Goal: Transaction & Acquisition: Purchase product/service

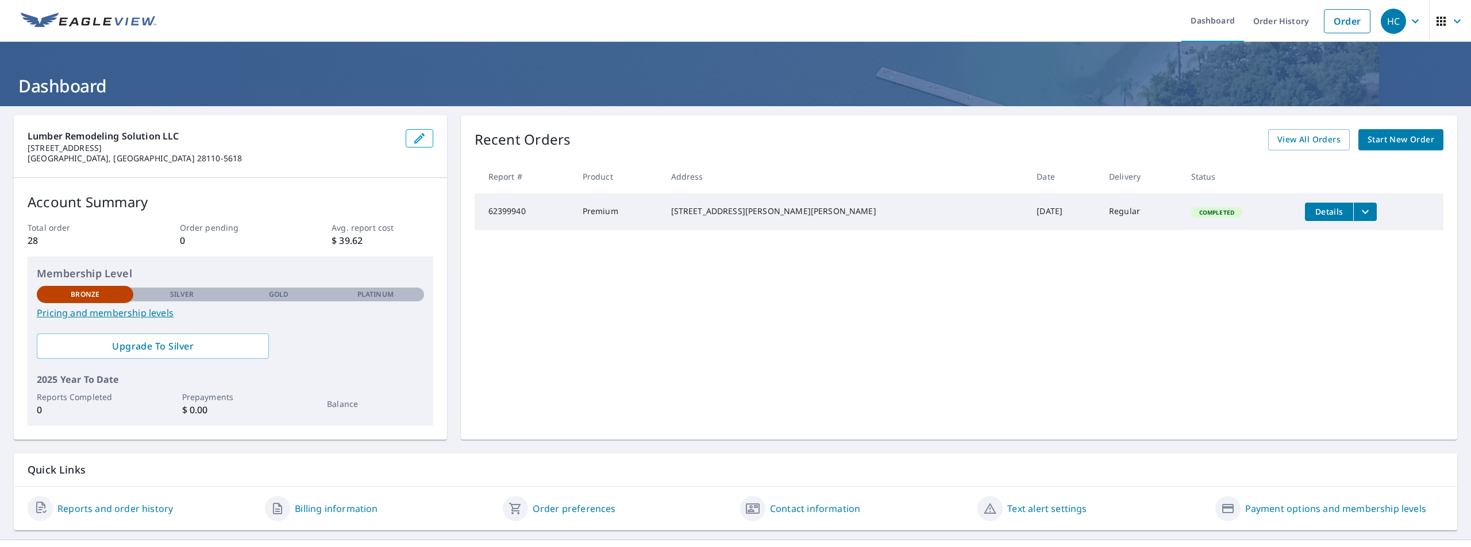
click at [1358, 212] on icon "filesDropdownBtn-62399940" at bounding box center [1365, 212] width 14 height 14
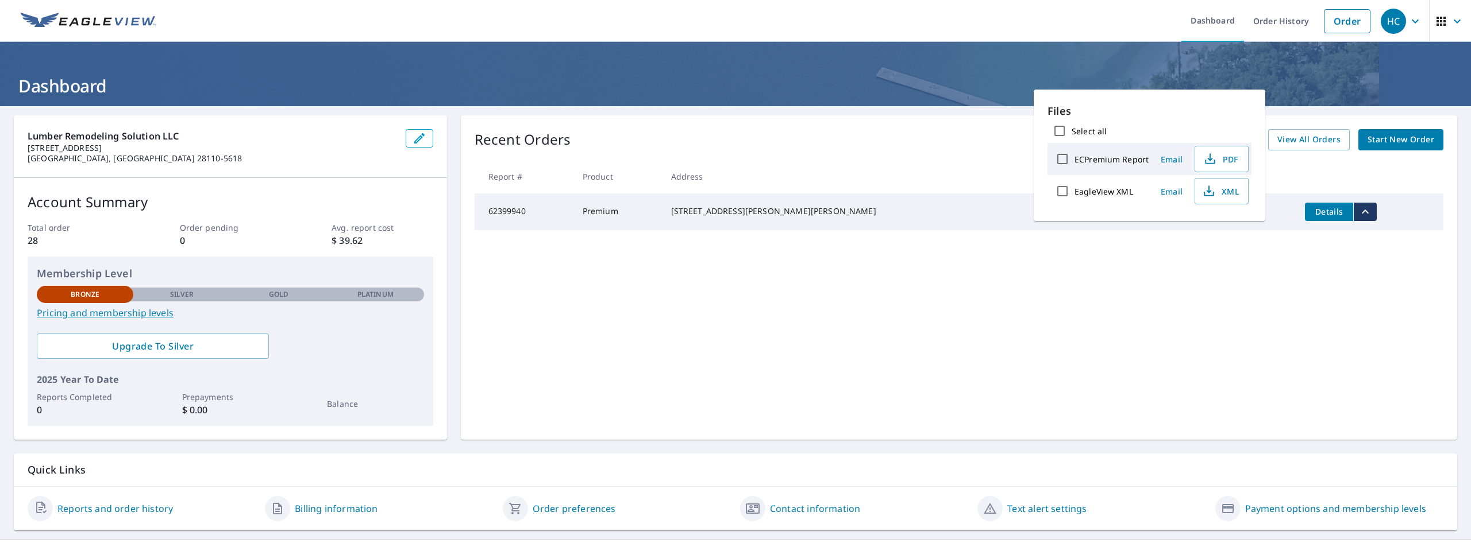
click at [1414, 335] on div "Recent Orders View All Orders Start New Order Report # Product Address Date Del…" at bounding box center [959, 277] width 996 height 325
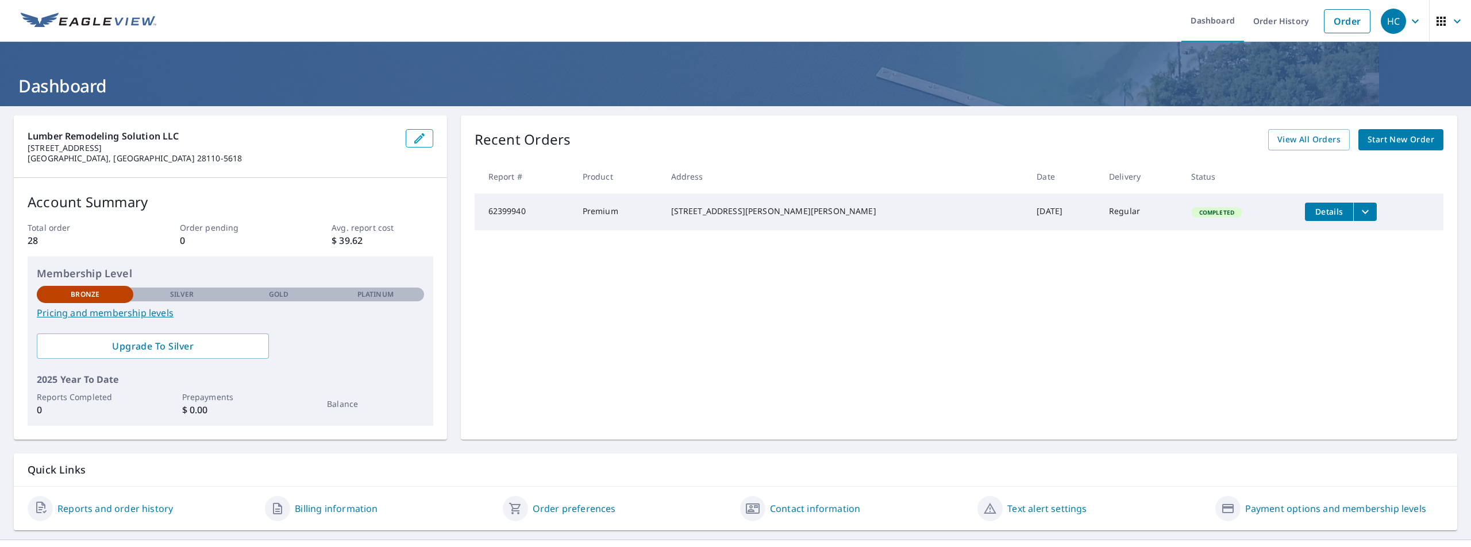
click at [1409, 136] on span "Start New Order" at bounding box center [1400, 140] width 67 height 14
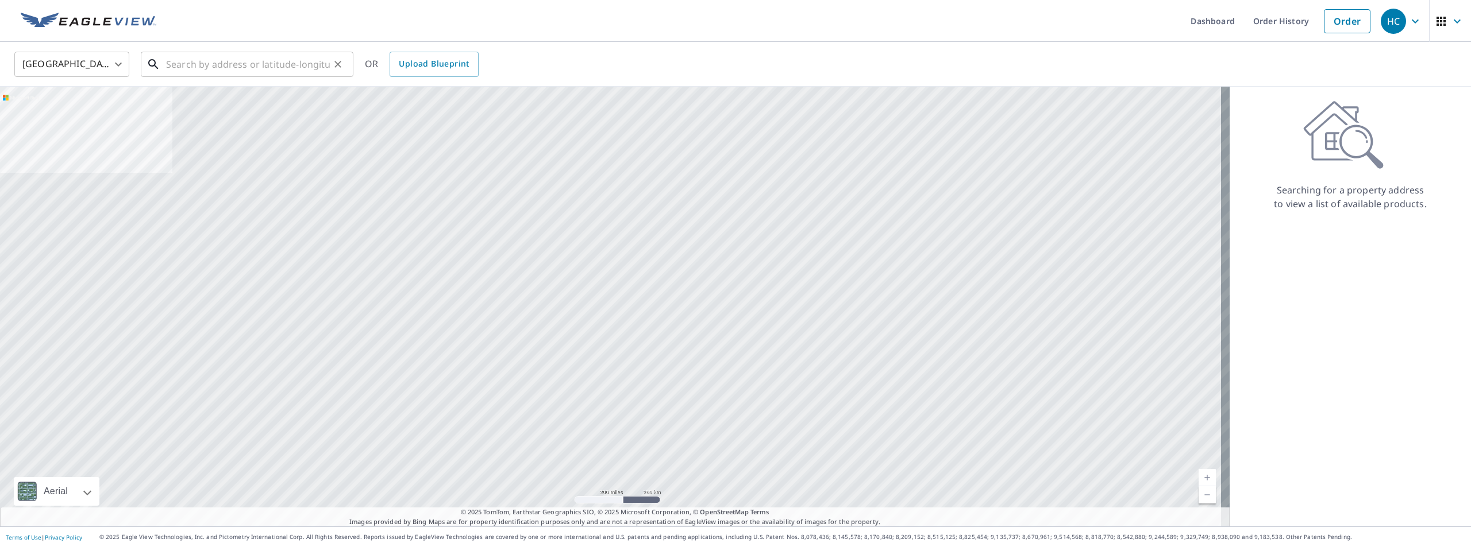
click at [238, 67] on input "text" at bounding box center [248, 64] width 164 height 32
paste input "[STREET_ADDRESS]"
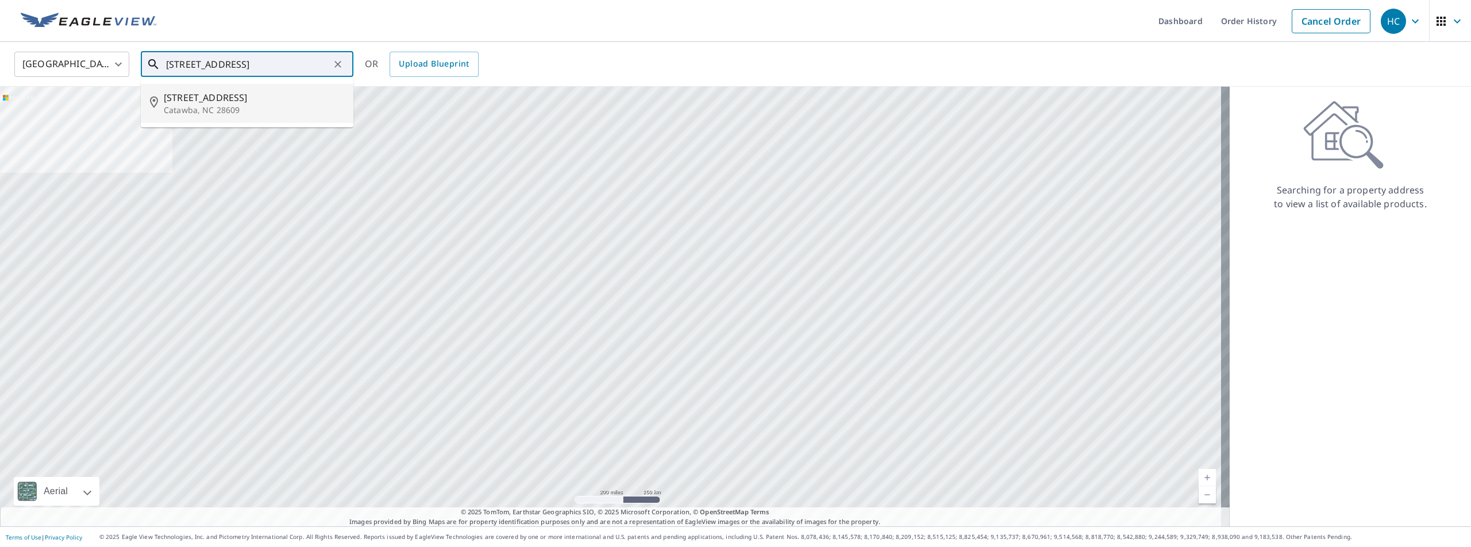
click at [195, 103] on span "[STREET_ADDRESS]" at bounding box center [254, 98] width 180 height 14
type input "[STREET_ADDRESS]"
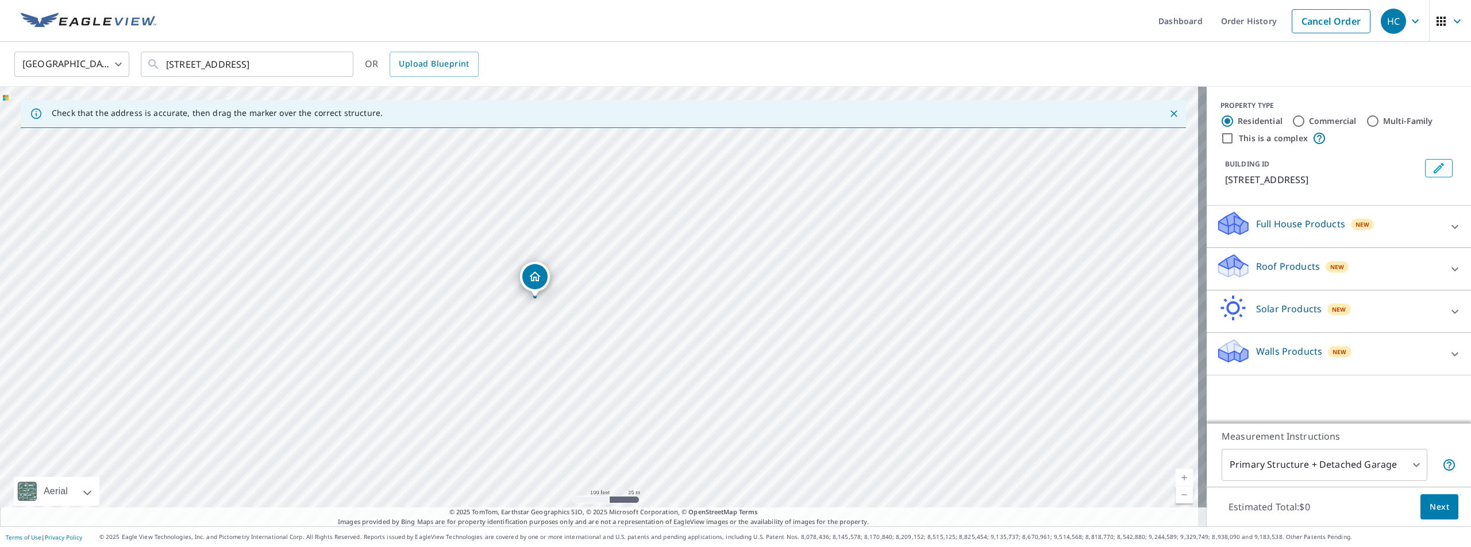
drag, startPoint x: 545, startPoint y: 290, endPoint x: 583, endPoint y: 261, distance: 47.2
click at [583, 261] on div "[STREET_ADDRESS]" at bounding box center [603, 307] width 1206 height 440
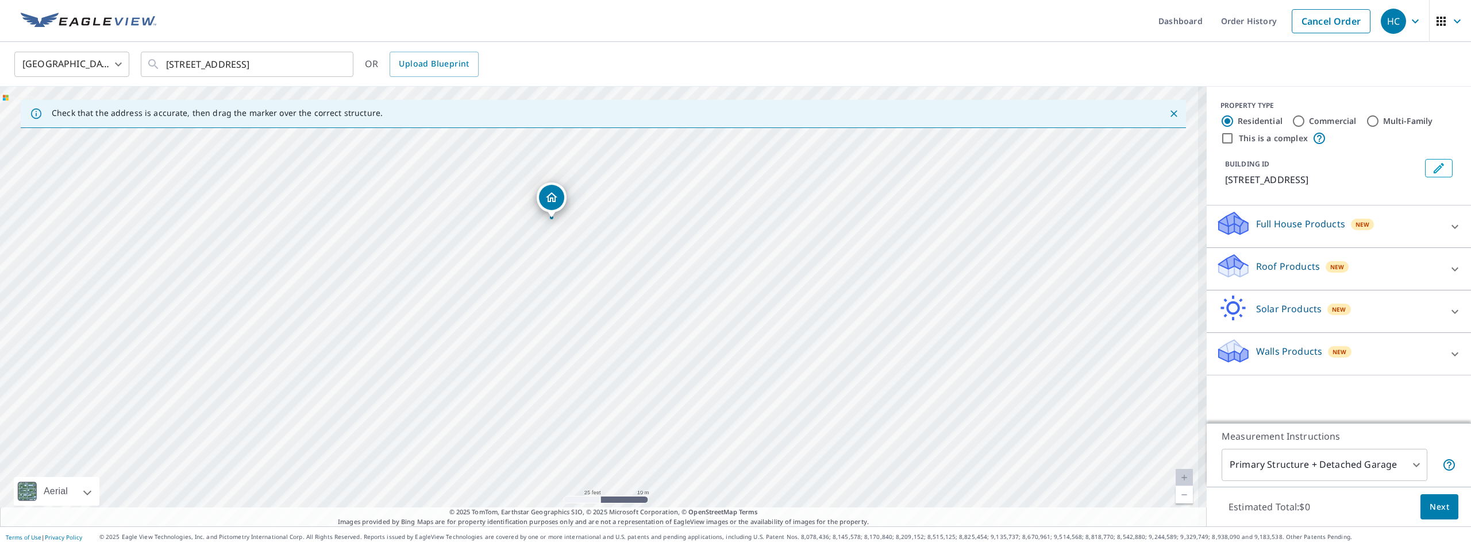
drag, startPoint x: 518, startPoint y: 310, endPoint x: 651, endPoint y: 178, distance: 188.5
click at [651, 178] on div "[STREET_ADDRESS]" at bounding box center [603, 307] width 1206 height 440
drag, startPoint x: 603, startPoint y: 217, endPoint x: 622, endPoint y: 264, distance: 51.3
click at [622, 264] on div "[STREET_ADDRESS]" at bounding box center [603, 307] width 1206 height 440
drag, startPoint x: 589, startPoint y: 282, endPoint x: 623, endPoint y: 310, distance: 44.1
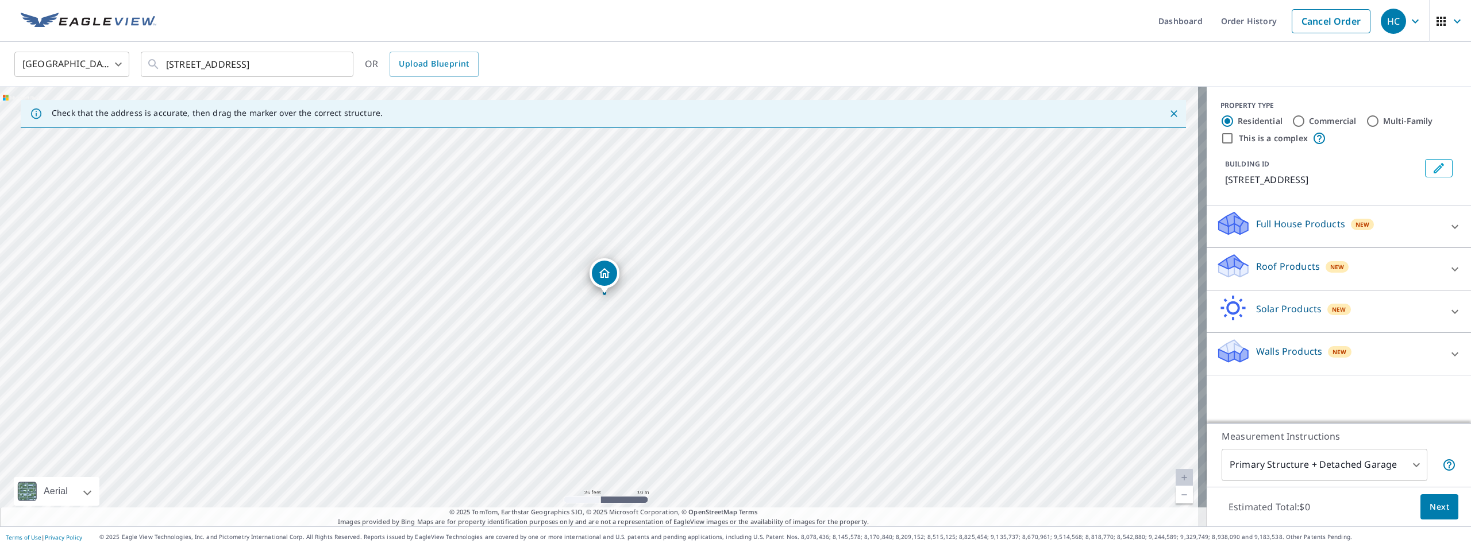
click at [623, 310] on div "[STREET_ADDRESS]" at bounding box center [603, 307] width 1206 height 440
drag, startPoint x: 816, startPoint y: 257, endPoint x: 813, endPoint y: 144, distance: 112.6
click at [813, 144] on div "[STREET_ADDRESS]" at bounding box center [603, 307] width 1206 height 440
drag, startPoint x: 850, startPoint y: 168, endPoint x: 777, endPoint y: 335, distance: 181.9
click at [834, 510] on div "Check that the address is accurate, then drag the marker over the correct struc…" at bounding box center [603, 307] width 1206 height 440
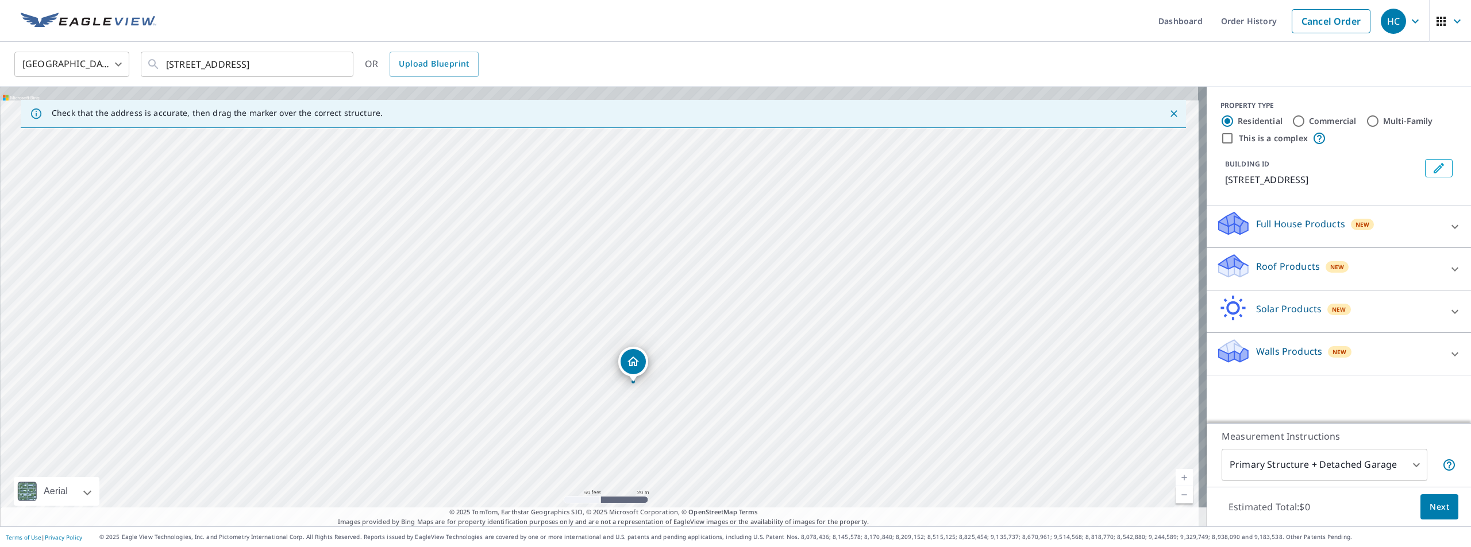
drag, startPoint x: 751, startPoint y: 250, endPoint x: 746, endPoint y: 442, distance: 192.0
click at [746, 442] on div "[STREET_ADDRESS]" at bounding box center [603, 307] width 1206 height 440
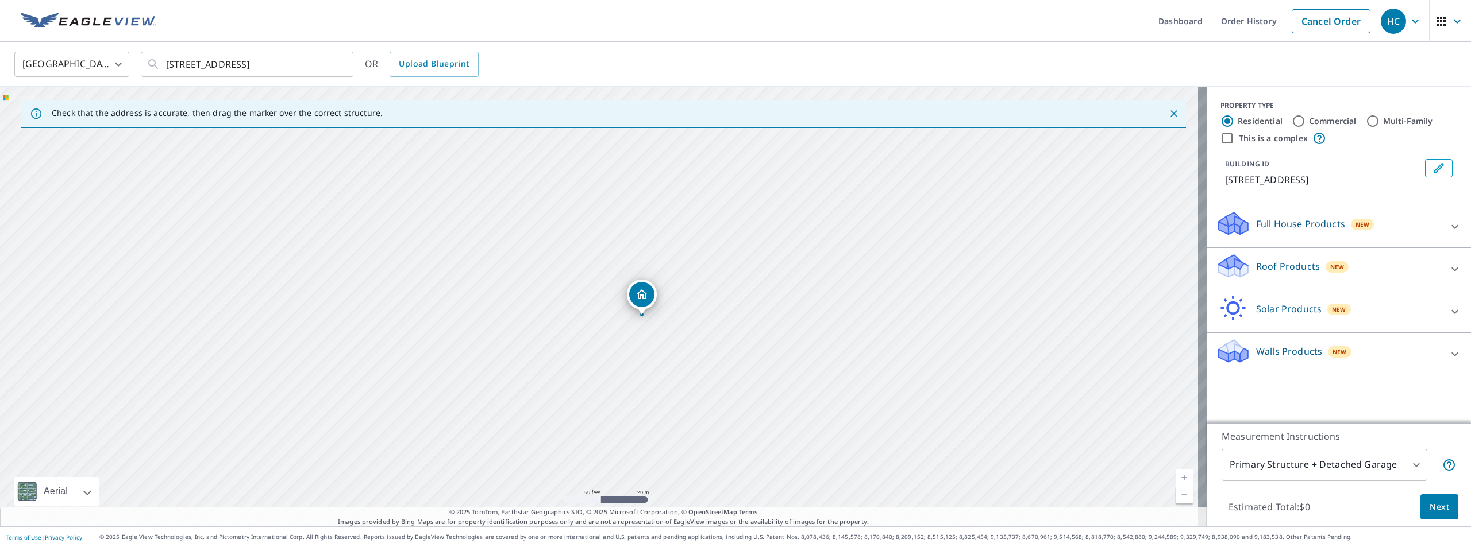
click at [765, 308] on div "[STREET_ADDRESS]" at bounding box center [603, 307] width 1206 height 440
click at [1441, 263] on div at bounding box center [1455, 270] width 28 height 28
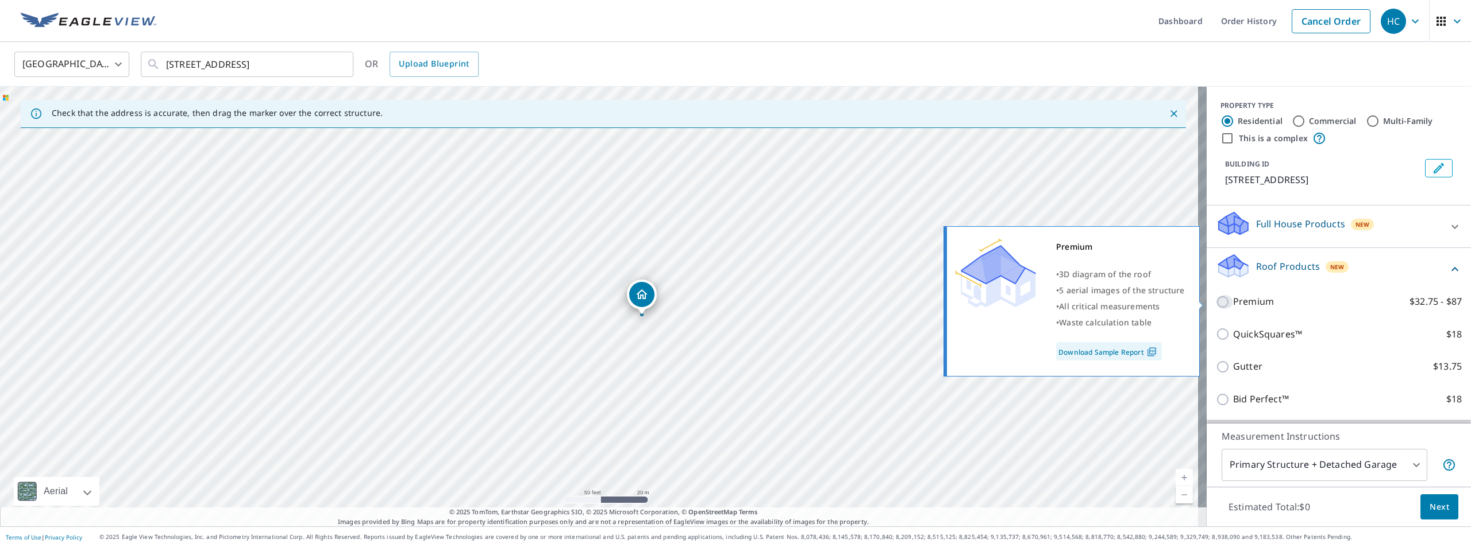
click at [1216, 302] on input "Premium $32.75 - $87" at bounding box center [1224, 302] width 17 height 14
checkbox input "true"
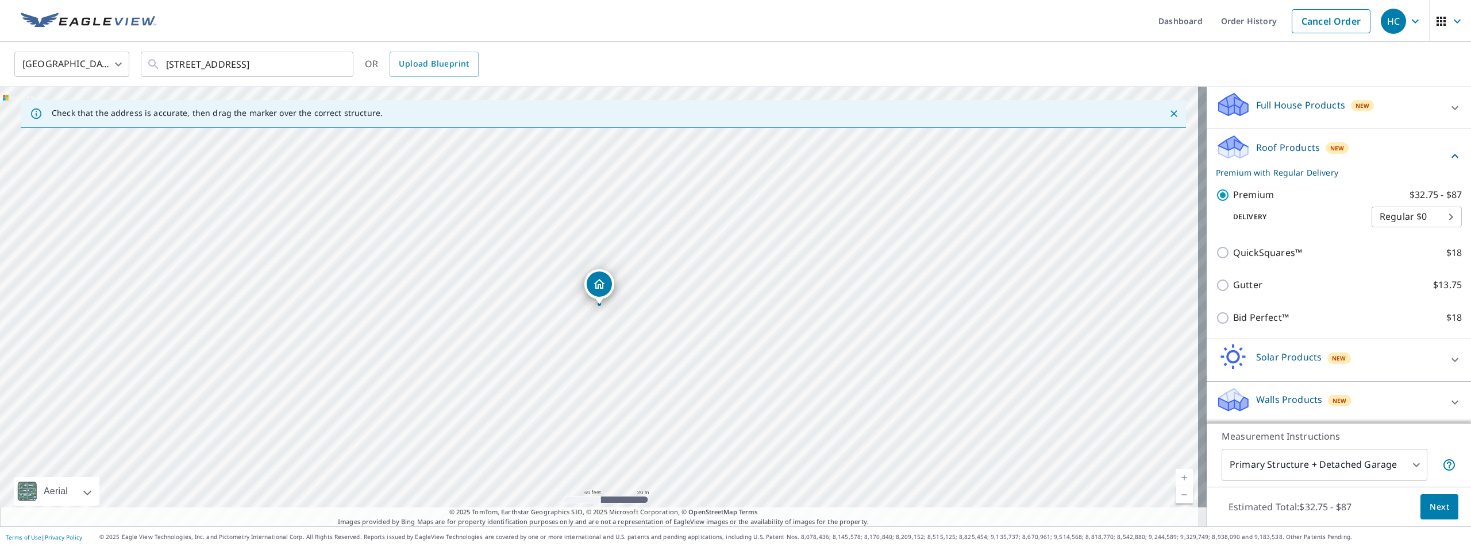
scroll to position [120, 0]
click at [1430, 510] on span "Next" at bounding box center [1439, 507] width 20 height 14
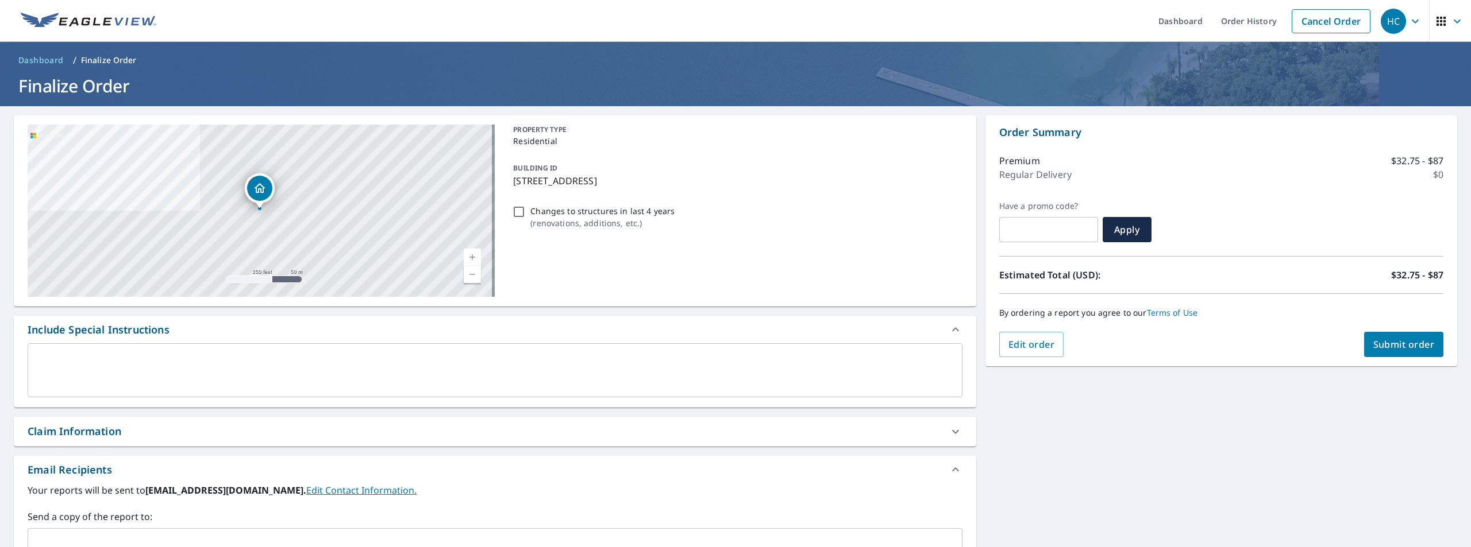
click at [1391, 342] on span "Submit order" at bounding box center [1403, 344] width 61 height 13
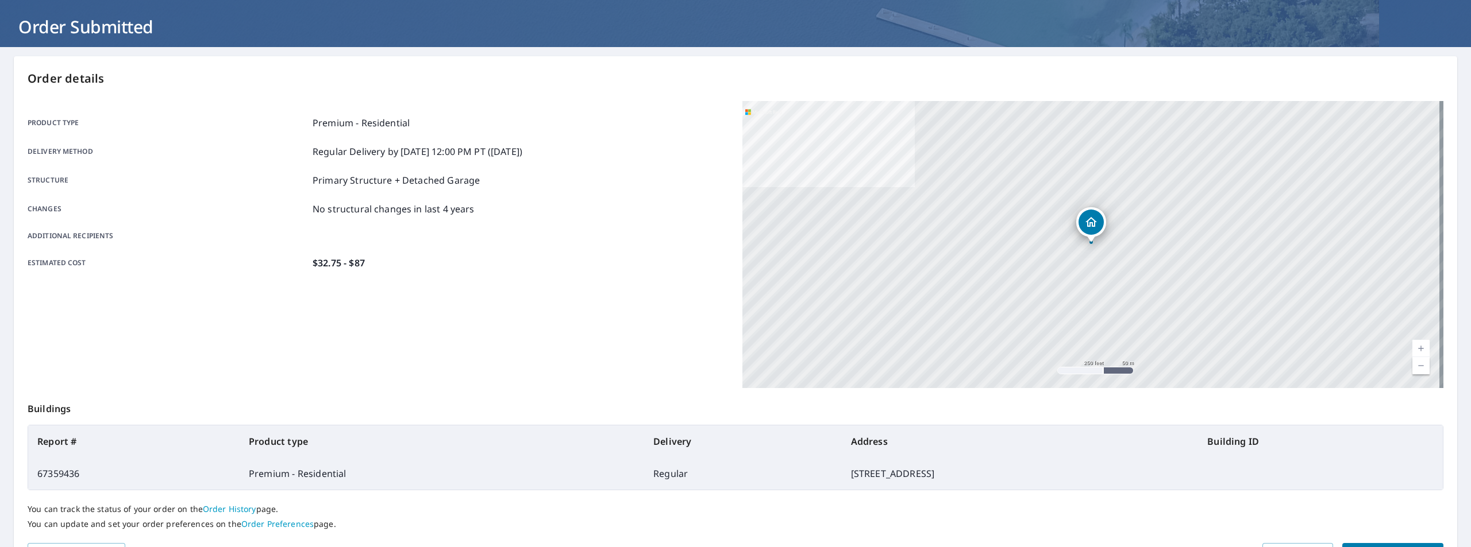
scroll to position [5, 0]
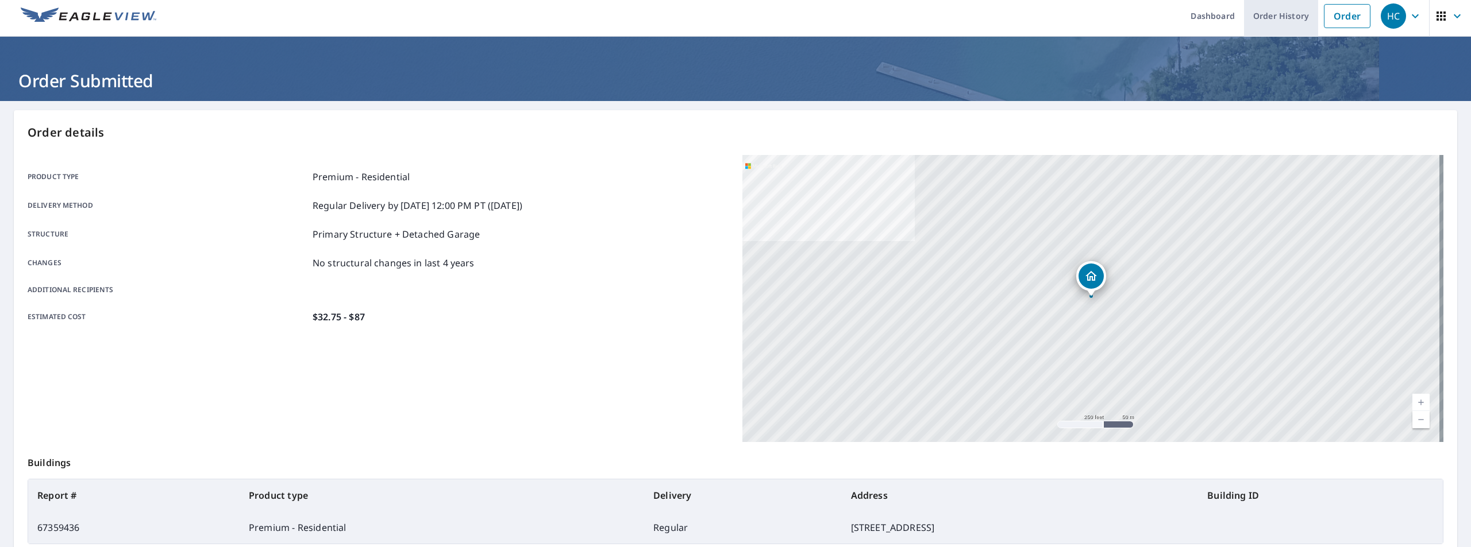
click at [1276, 19] on link "Order History" at bounding box center [1281, 16] width 74 height 42
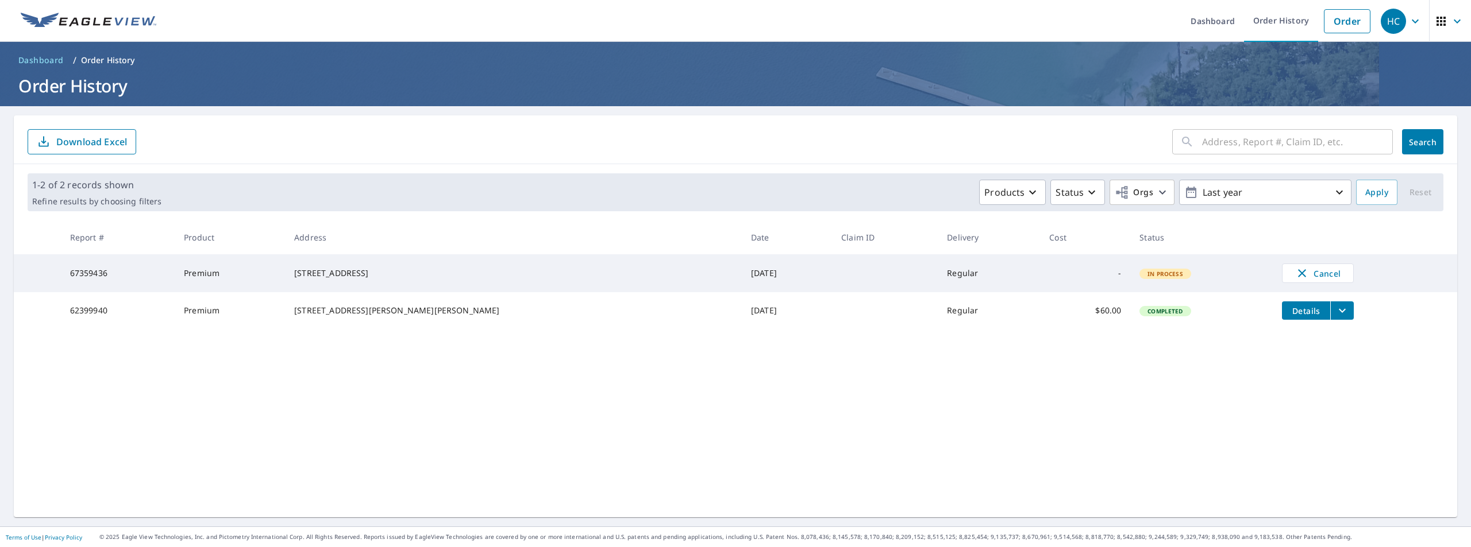
click at [1408, 21] on icon "button" at bounding box center [1415, 21] width 14 height 14
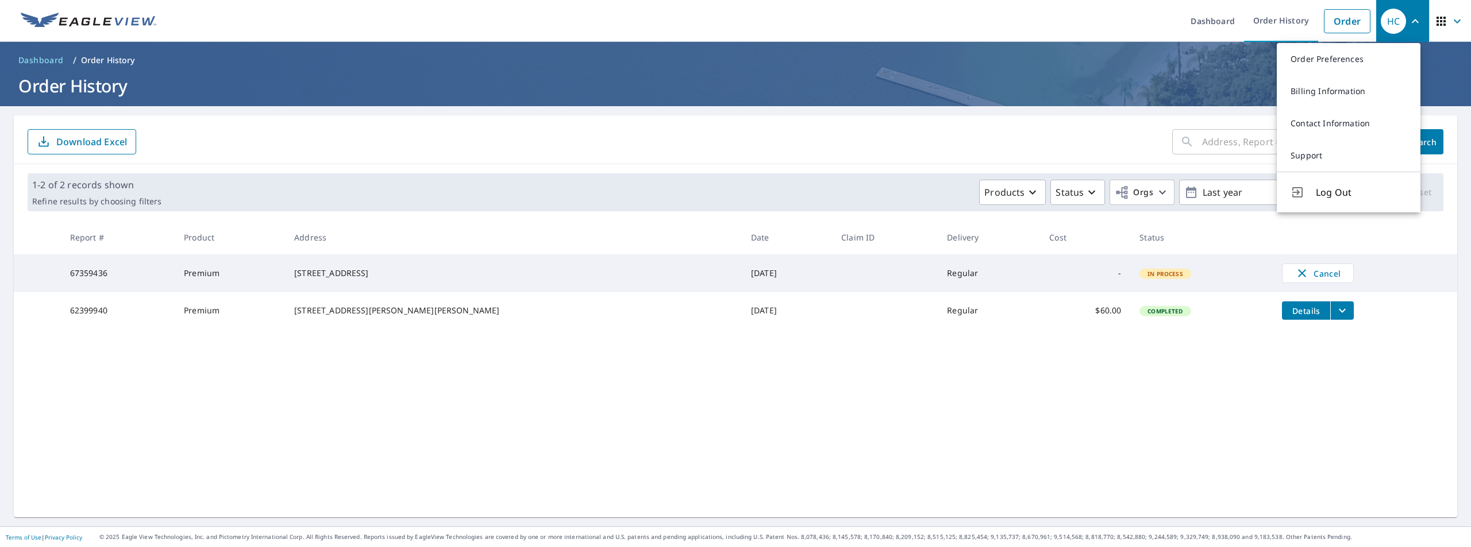
click at [1372, 387] on div "​ Search Download Excel 1-2 of 2 records shown Refine results by choosing filte…" at bounding box center [735, 316] width 1443 height 402
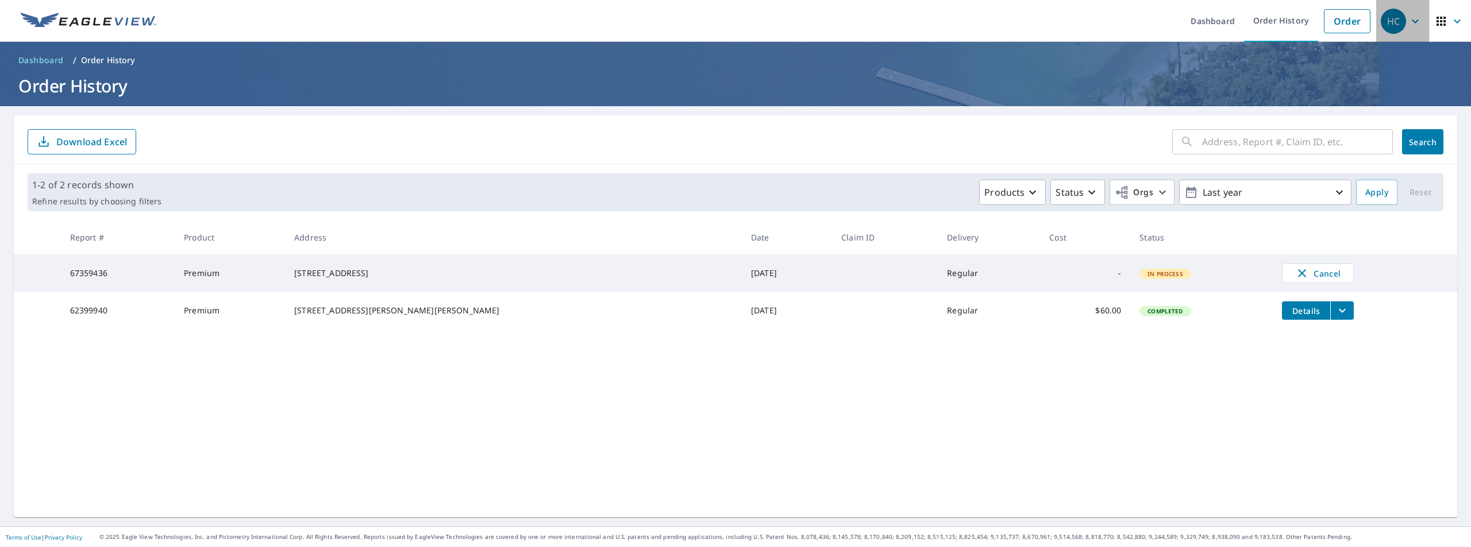
click at [1383, 18] on div "HC" at bounding box center [1392, 21] width 25 height 25
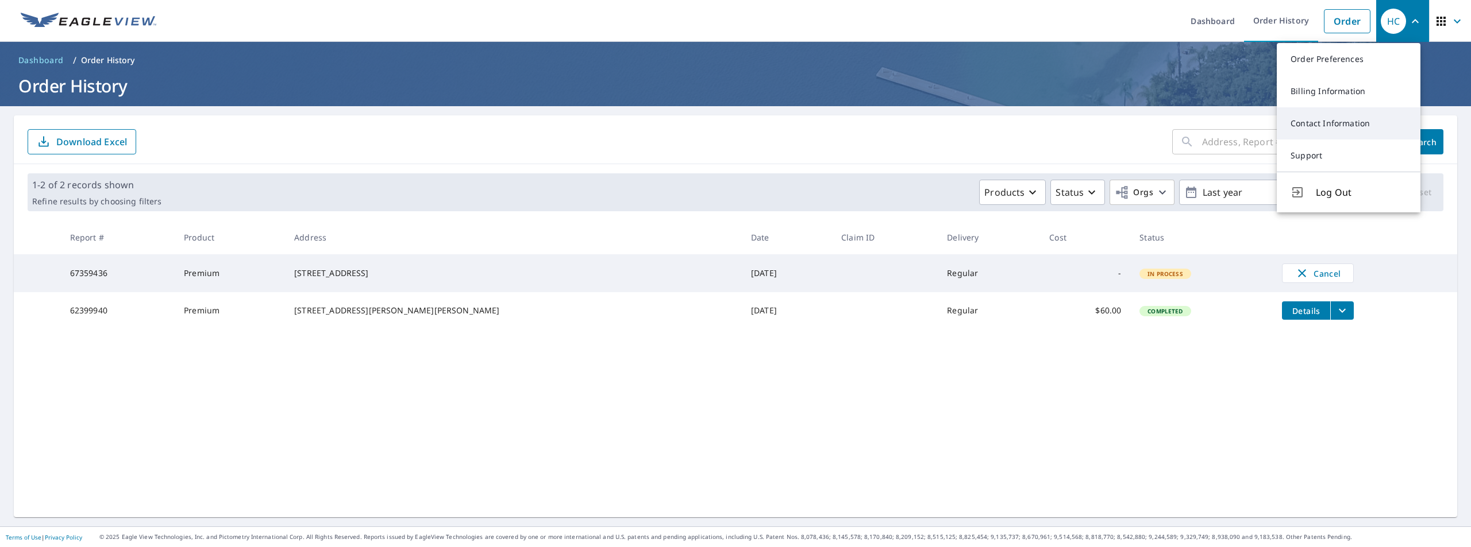
click at [1355, 125] on link "Contact Information" at bounding box center [1348, 123] width 144 height 32
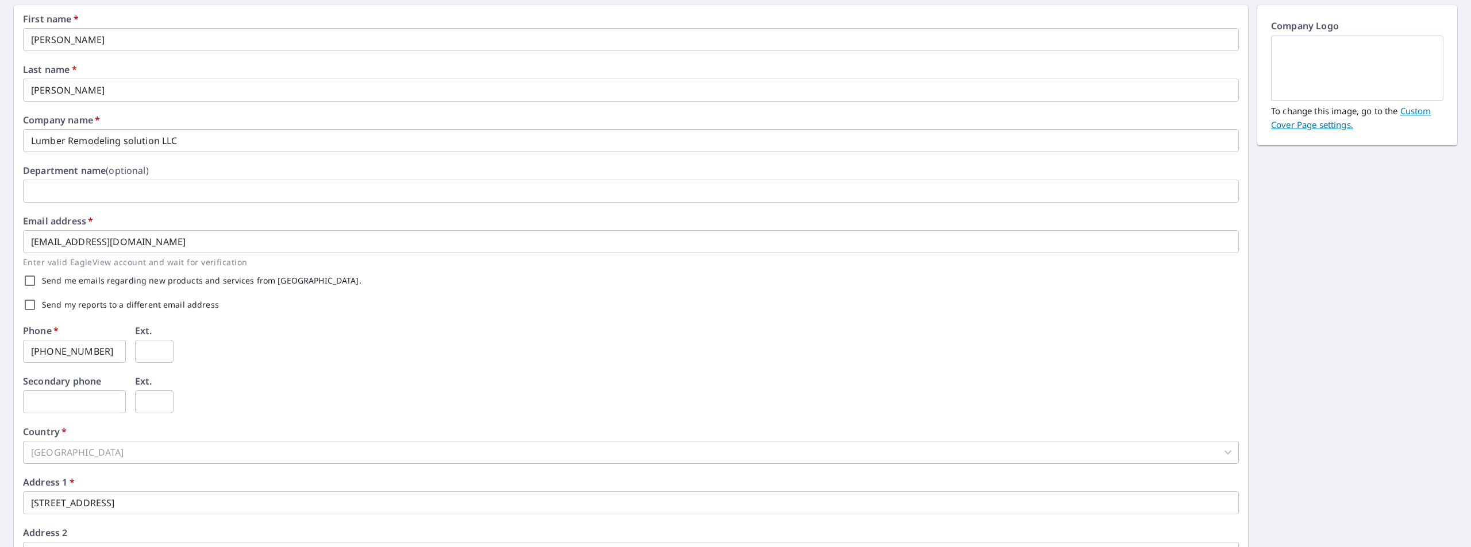
scroll to position [115, 0]
click at [30, 298] on input "Send my reports to a different email address" at bounding box center [30, 300] width 24 height 24
checkbox input "true"
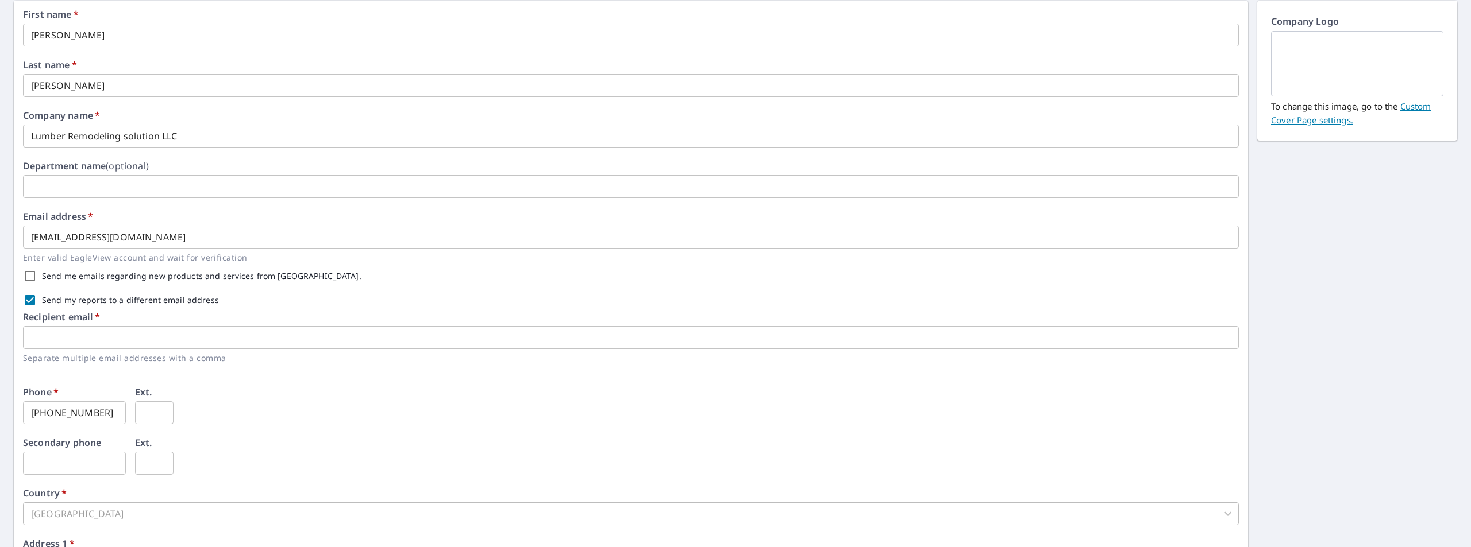
click at [66, 336] on input "text" at bounding box center [631, 337] width 1216 height 23
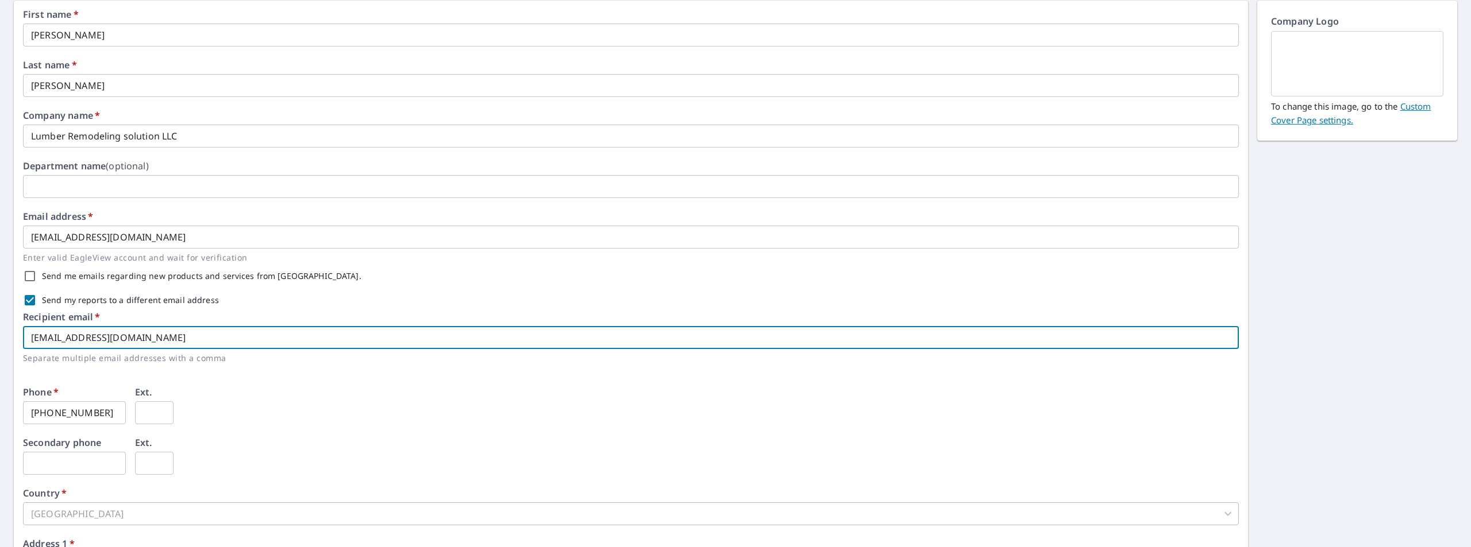
type input "[EMAIL_ADDRESS][DOMAIN_NAME]"
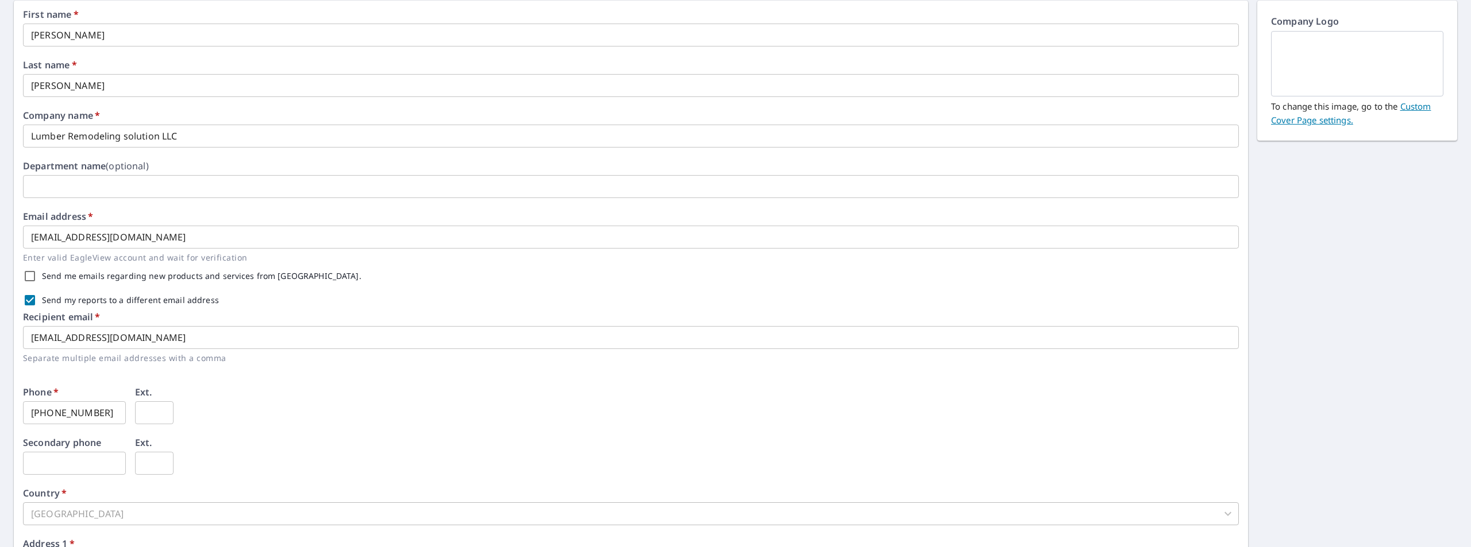
click at [694, 382] on div "First name   * [PERSON_NAME] ​ Last name   * [PERSON_NAME] ​ Company name   * L…" at bounding box center [631, 361] width 1216 height 703
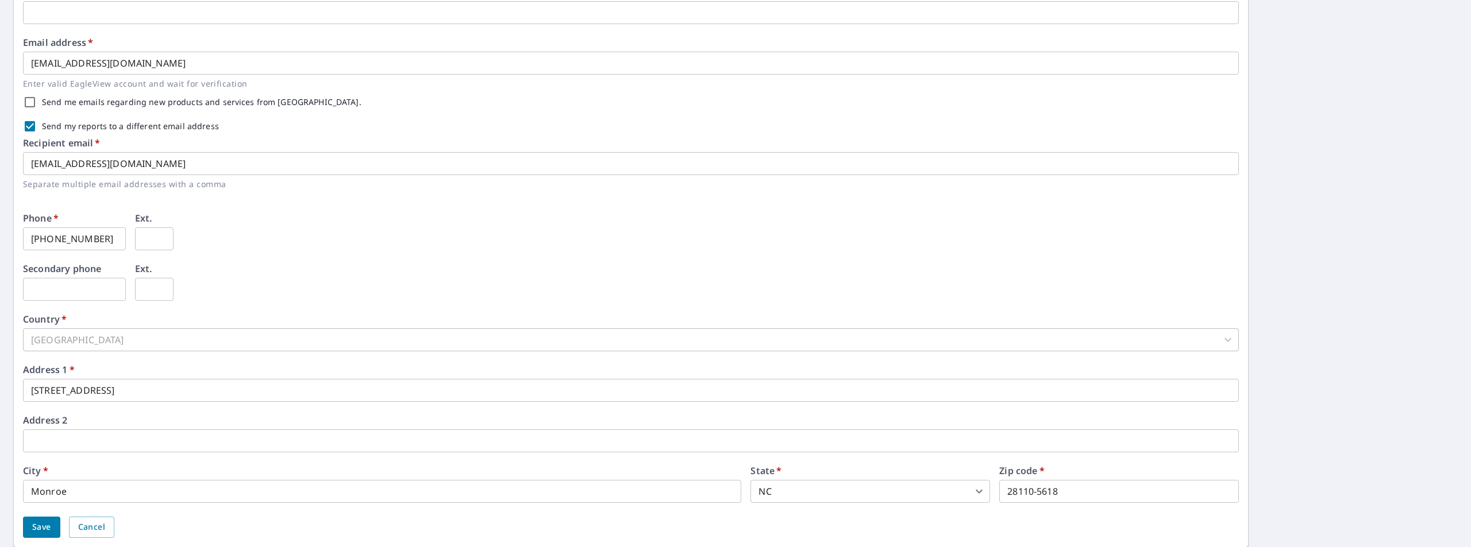
scroll to position [319, 0]
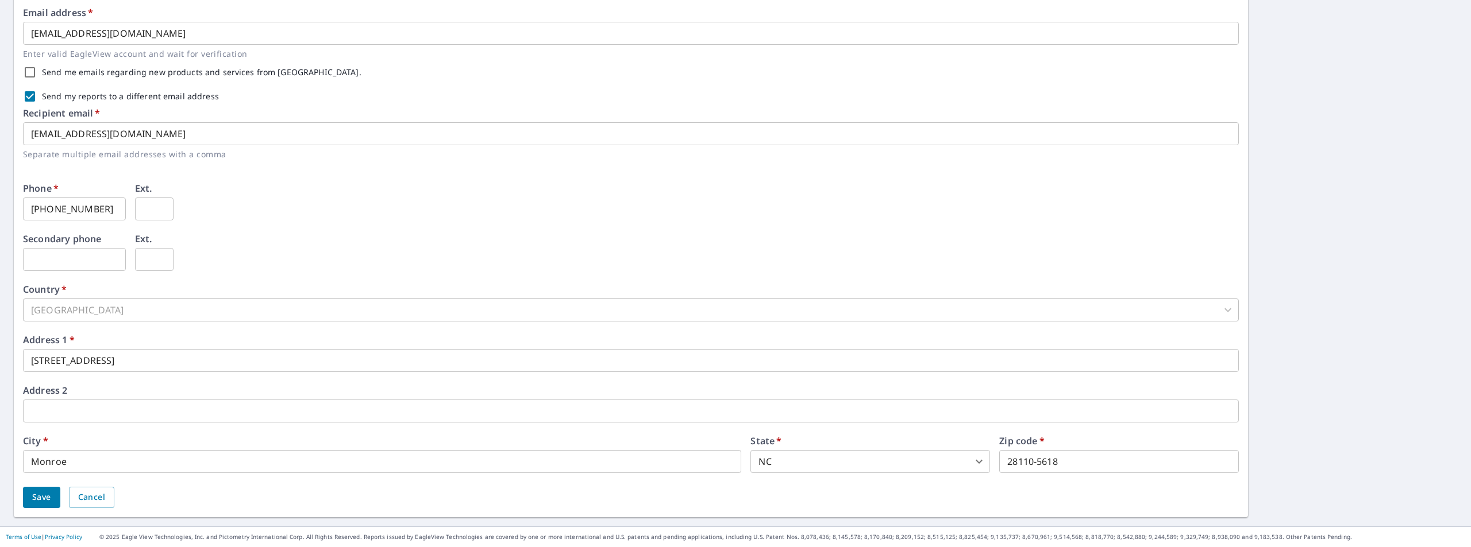
click at [1224, 308] on div "[GEOGRAPHIC_DATA]" at bounding box center [631, 310] width 1216 height 23
click at [1210, 307] on div "[GEOGRAPHIC_DATA]" at bounding box center [631, 310] width 1216 height 23
click at [99, 311] on div "[GEOGRAPHIC_DATA]" at bounding box center [631, 310] width 1216 height 23
click at [41, 496] on span "Save" at bounding box center [41, 498] width 19 height 14
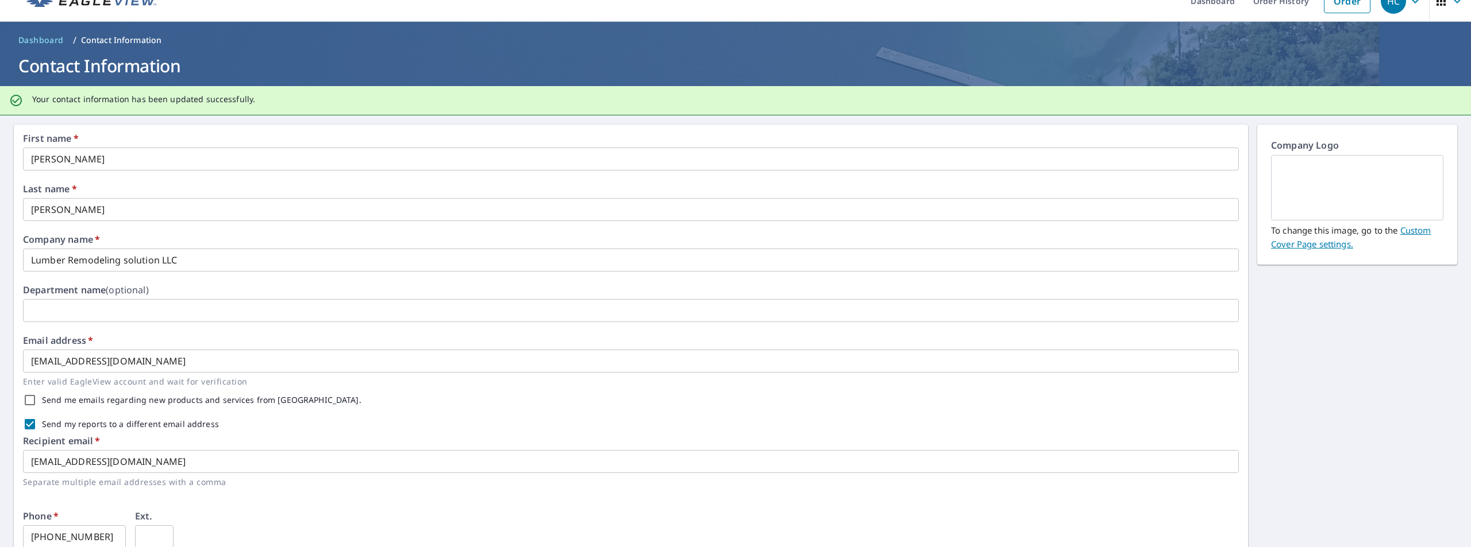
scroll to position [0, 0]
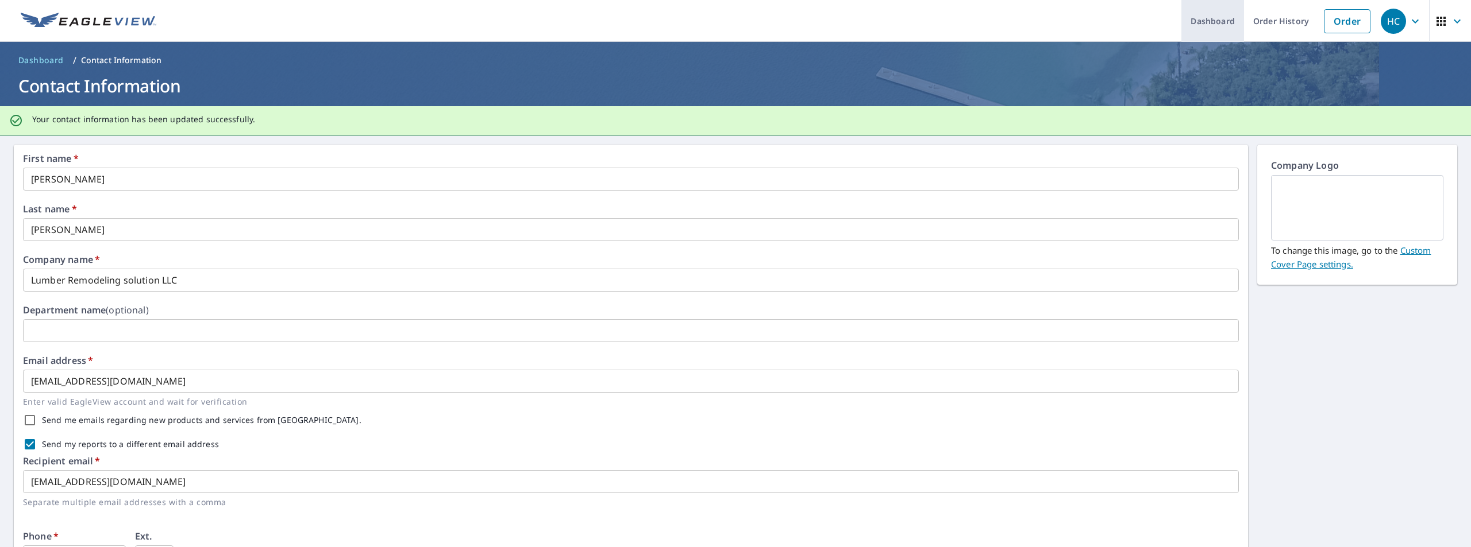
click at [1208, 21] on link "Dashboard" at bounding box center [1212, 21] width 63 height 42
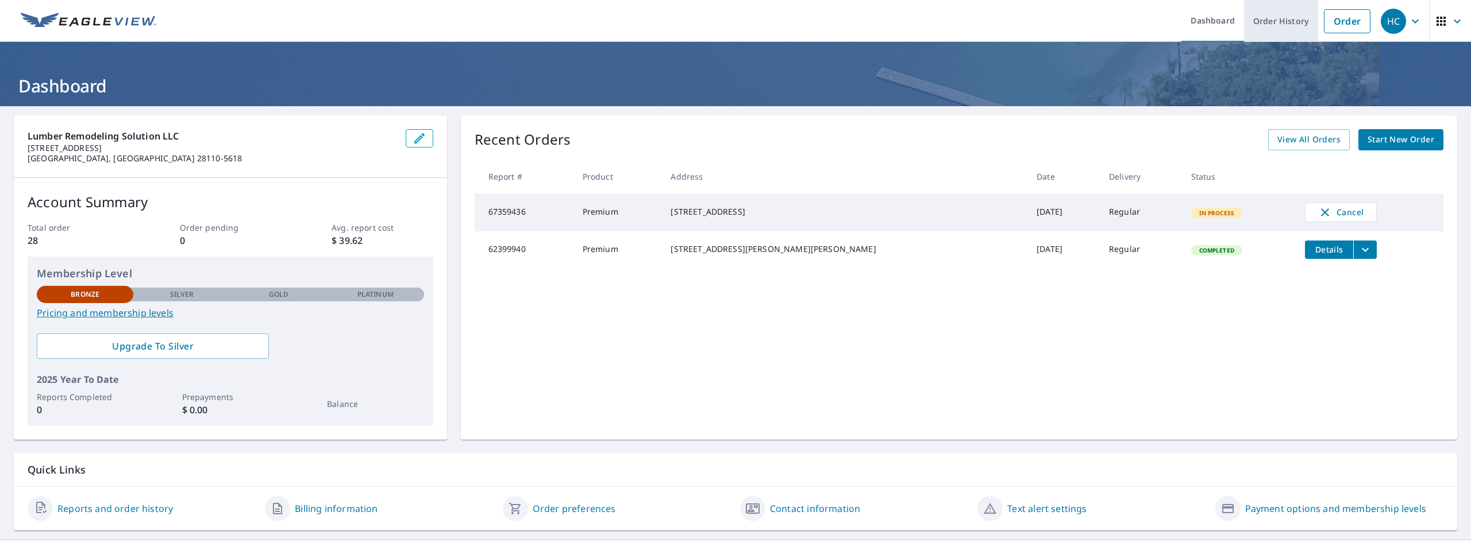
click at [1287, 21] on link "Order History" at bounding box center [1281, 21] width 74 height 42
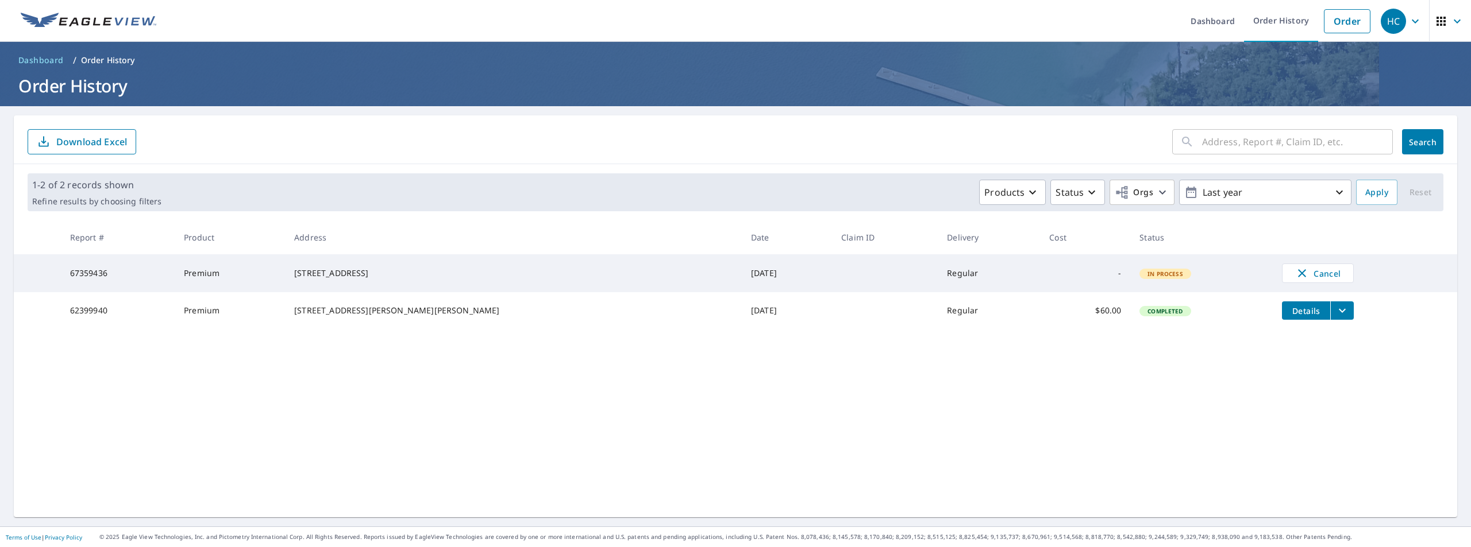
click at [1408, 18] on icon "button" at bounding box center [1415, 21] width 14 height 14
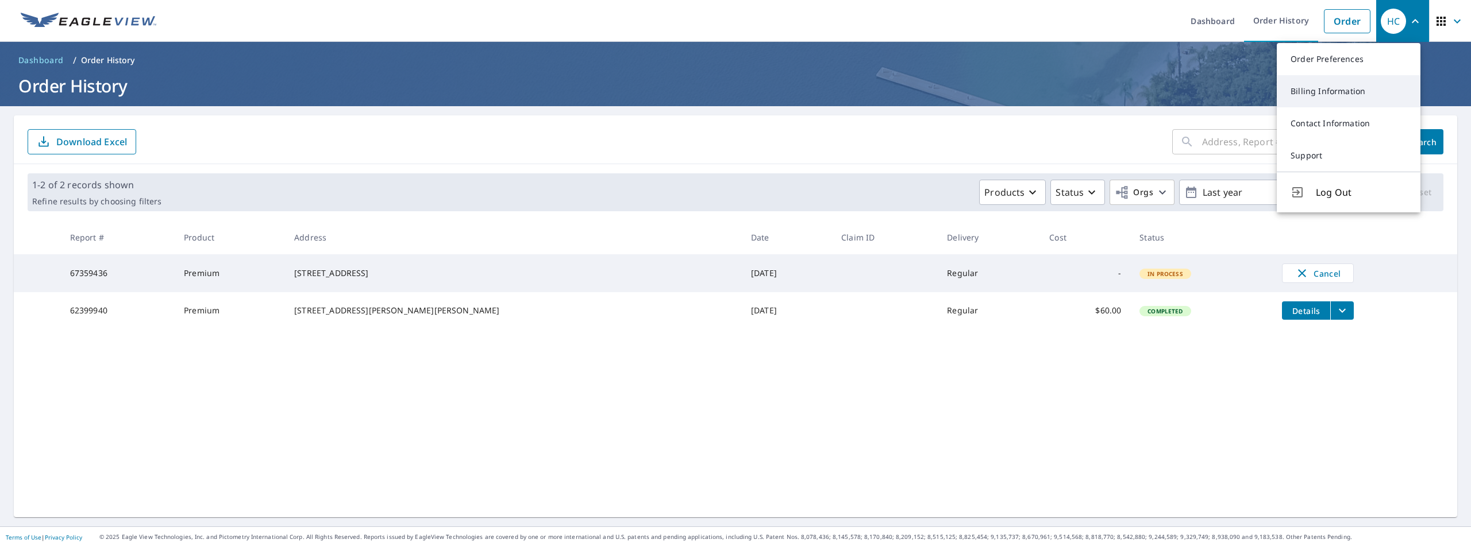
click at [1342, 93] on link "Billing Information" at bounding box center [1348, 91] width 144 height 32
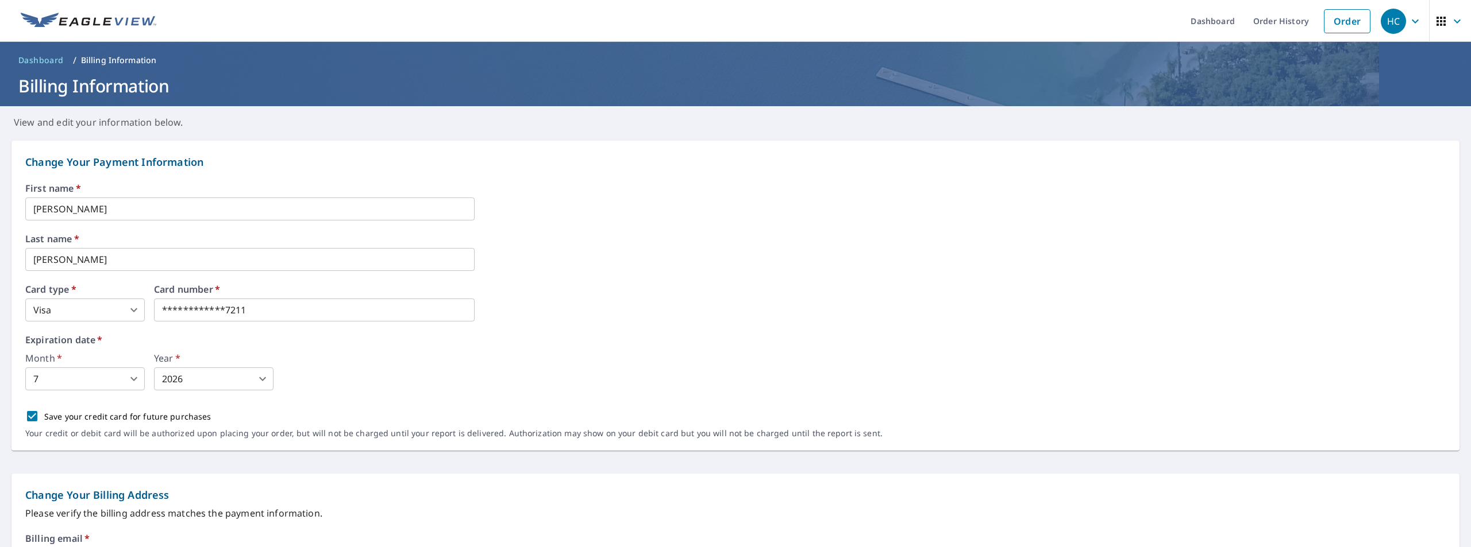
click at [1411, 23] on icon "button" at bounding box center [1414, 21] width 7 height 4
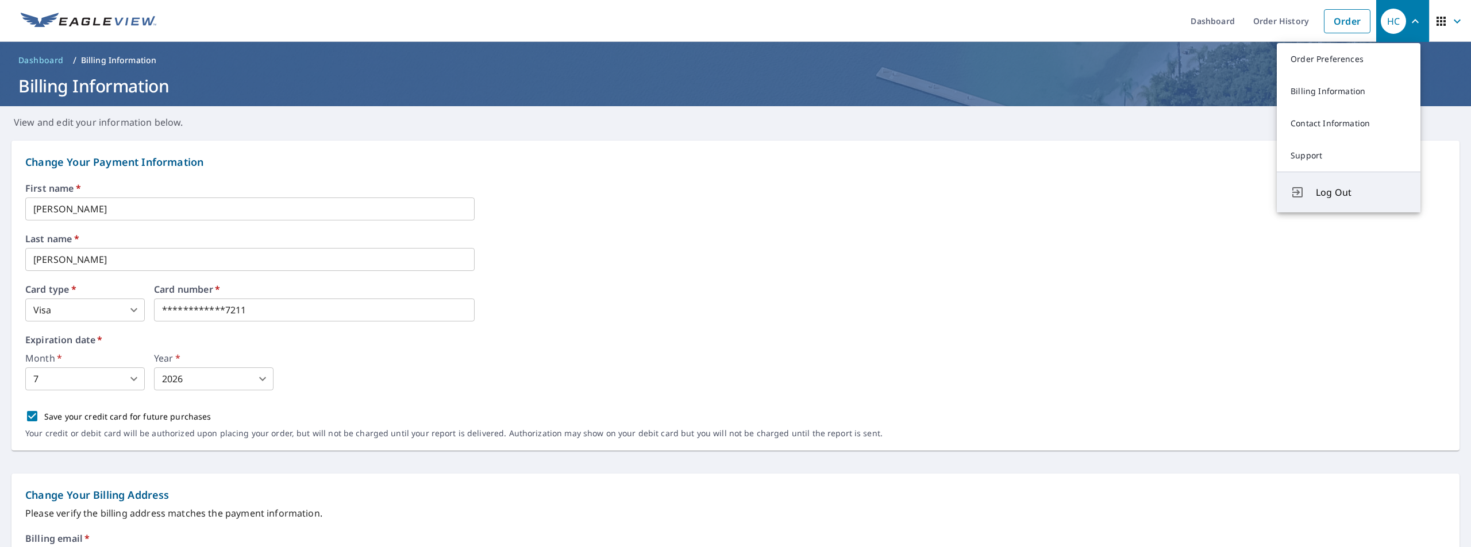
click at [1338, 203] on button "Log Out" at bounding box center [1348, 192] width 144 height 41
